Goal: Task Accomplishment & Management: Complete application form

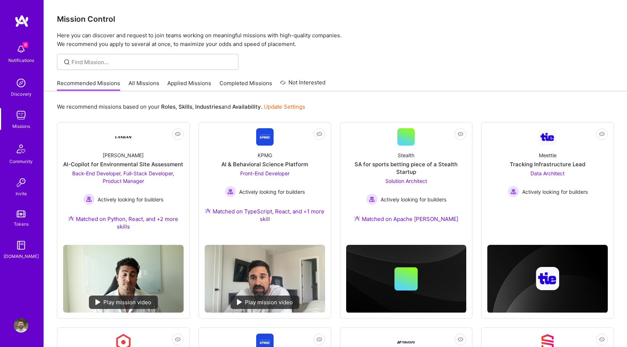
click at [147, 91] on link "All Missions" at bounding box center [143, 85] width 31 height 12
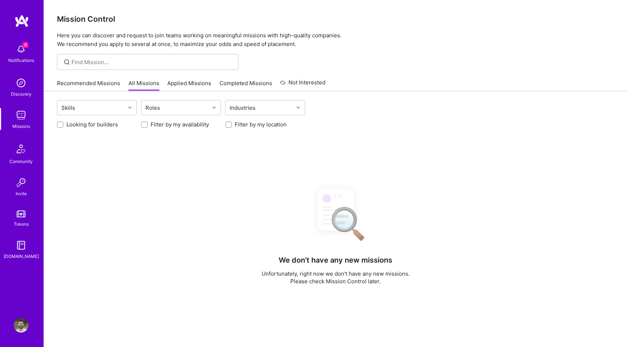
click at [84, 82] on link "Recommended Missions" at bounding box center [88, 85] width 63 height 12
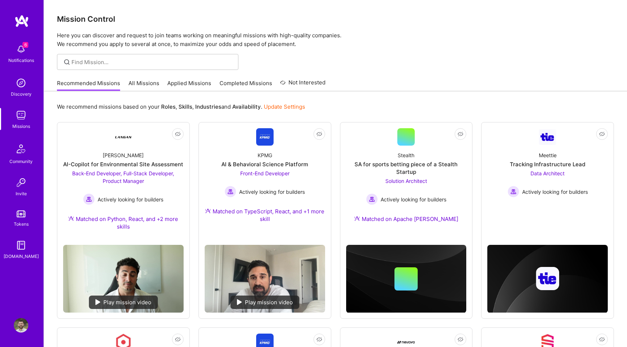
click at [150, 82] on link "All Missions" at bounding box center [143, 85] width 31 height 12
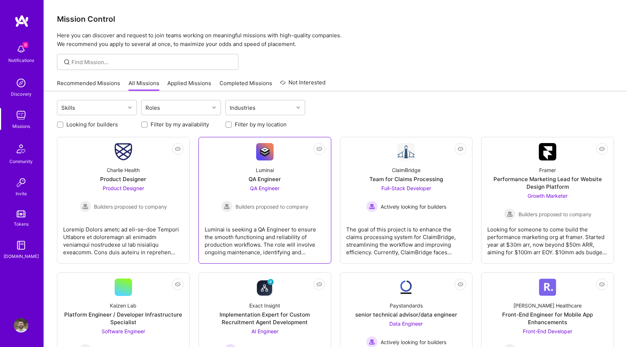
click at [289, 185] on div "QA Engineer Builders proposed to company" at bounding box center [264, 199] width 87 height 28
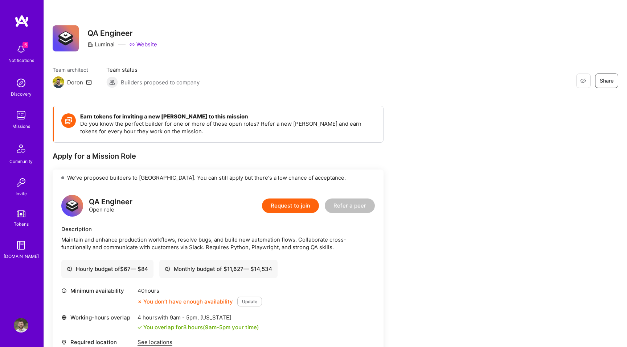
click at [294, 200] on button "Request to join" at bounding box center [290, 206] width 57 height 15
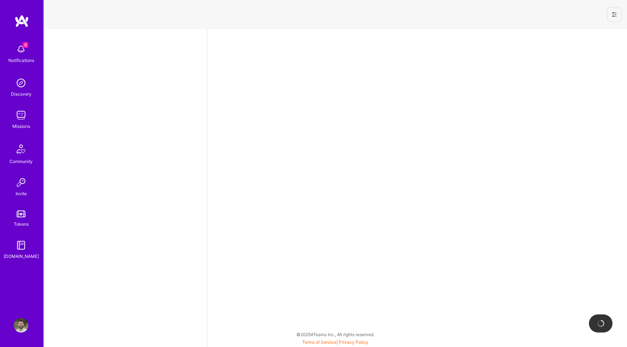
select select "US"
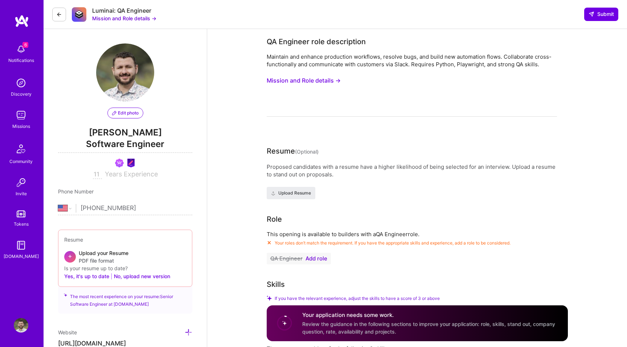
click at [22, 125] on div "Missions" at bounding box center [21, 127] width 18 height 8
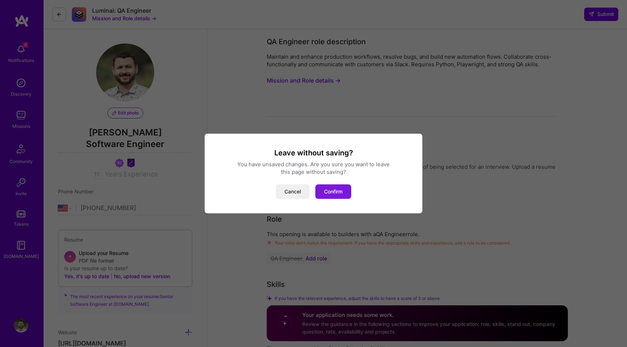
click at [327, 190] on button "Confirm" at bounding box center [333, 192] width 36 height 15
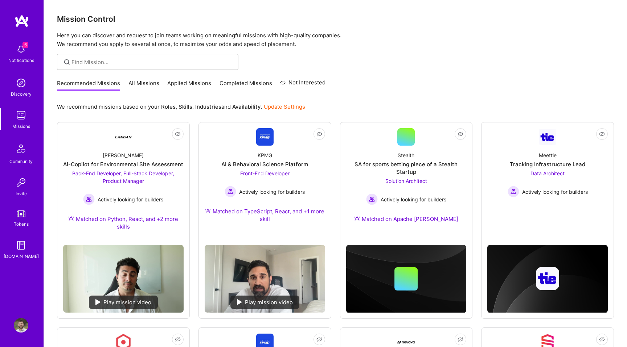
click at [141, 86] on link "All Missions" at bounding box center [143, 85] width 31 height 12
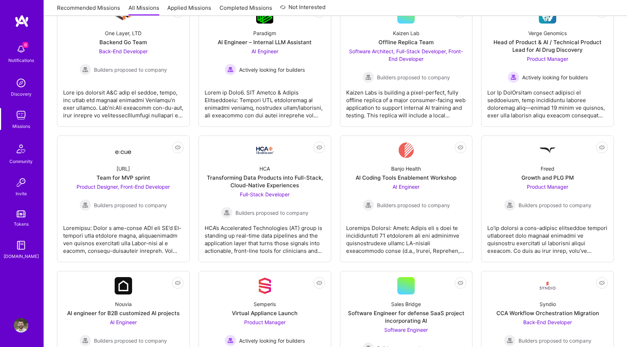
scroll to position [497, 0]
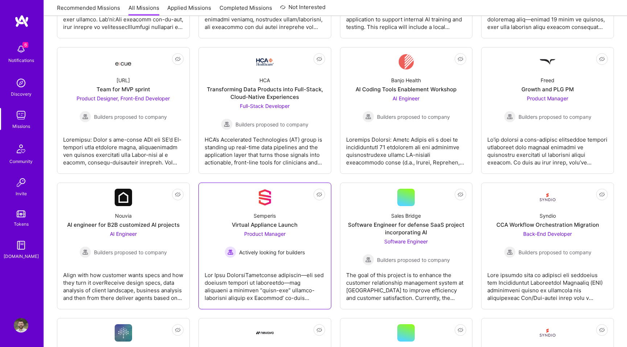
click at [298, 235] on div "Product Manager Actively looking for builders" at bounding box center [264, 244] width 80 height 28
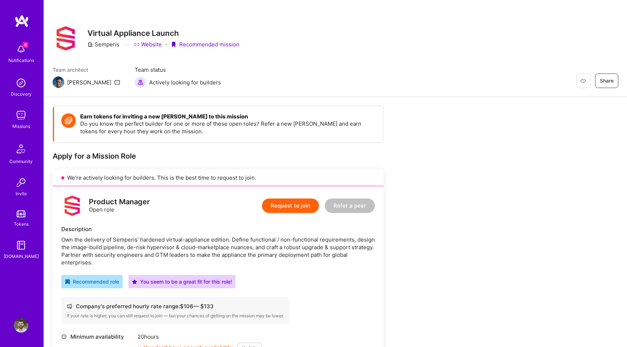
click at [295, 206] on button "Request to join" at bounding box center [290, 206] width 57 height 15
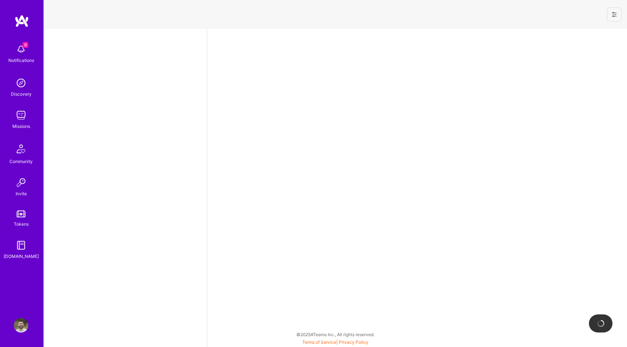
select select "US"
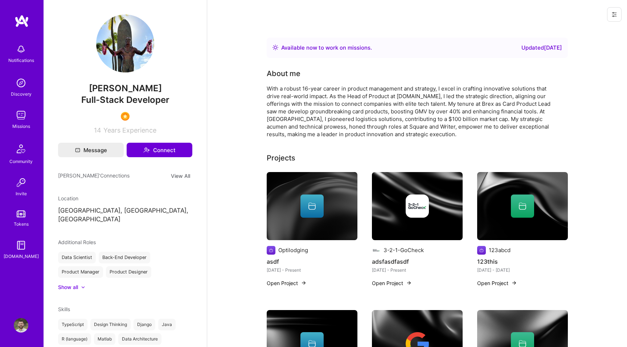
click at [613, 12] on icon at bounding box center [614, 15] width 6 height 6
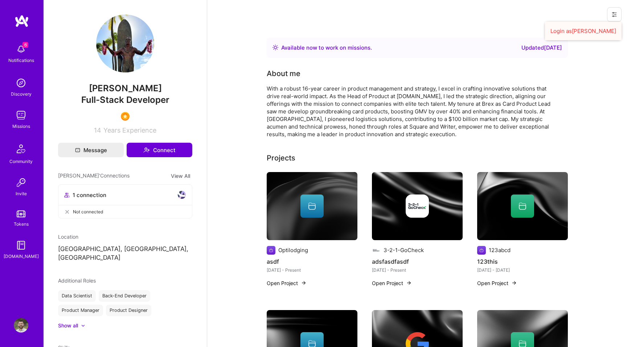
click at [586, 29] on button "Login as Luis" at bounding box center [583, 31] width 77 height 18
